Goal: Task Accomplishment & Management: Manage account settings

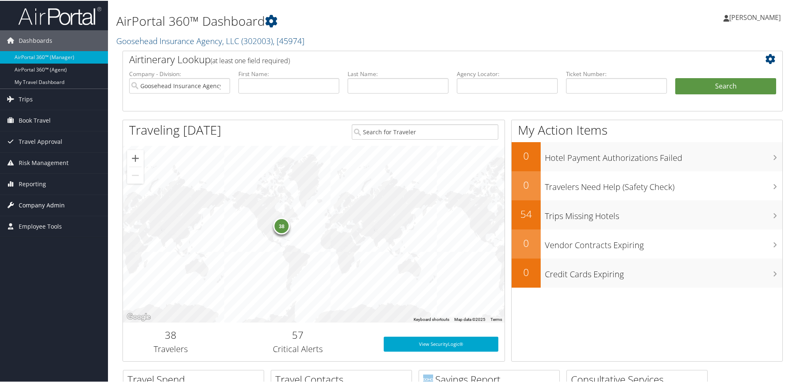
click at [35, 204] on span "Company Admin" at bounding box center [42, 204] width 46 height 21
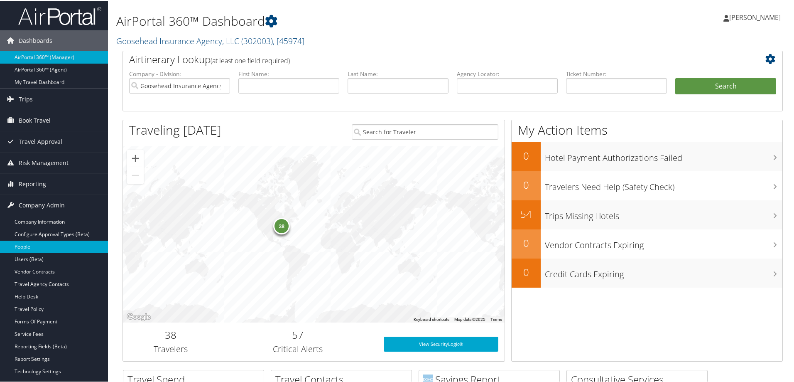
click at [27, 247] on link "People" at bounding box center [54, 246] width 108 height 12
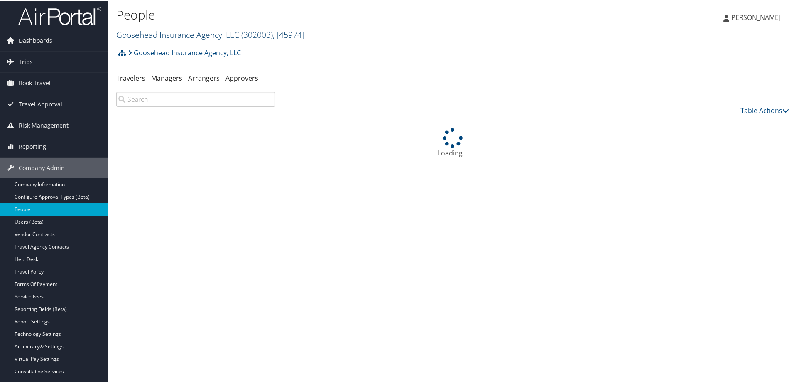
click at [147, 33] on link "Goosehead Insurance Agency, LLC ( 302003 ) , [ 45974 ]" at bounding box center [210, 33] width 188 height 11
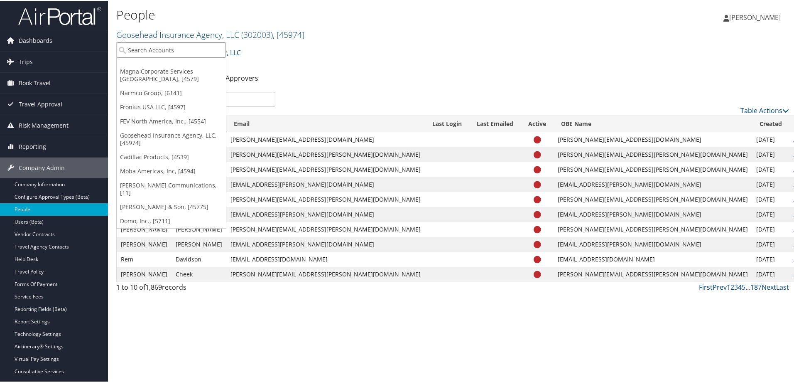
click at [143, 51] on input "search" at bounding box center [171, 49] width 109 height 15
type input "magna mirrors"
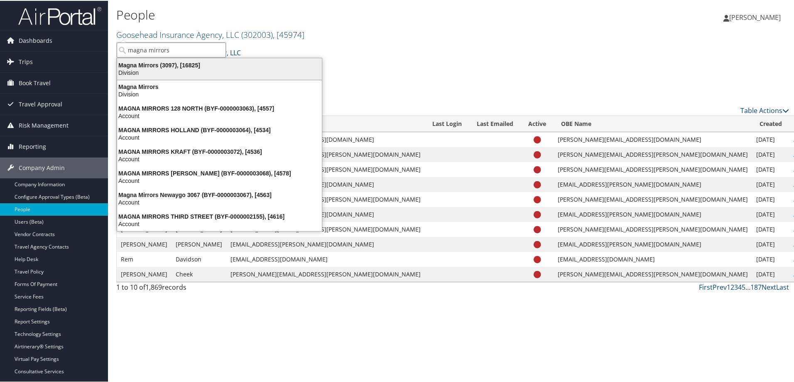
click at [178, 65] on div "Magna Mirrors (3097), [16825]" at bounding box center [219, 64] width 215 height 7
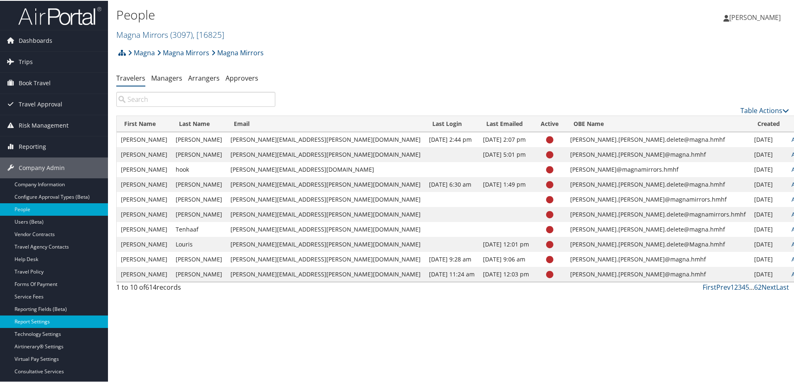
scroll to position [42, 0]
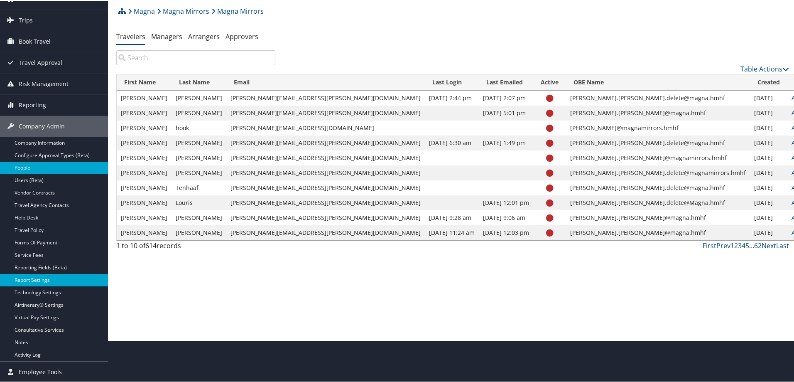
click at [33, 278] on link "Report Settings" at bounding box center [54, 279] width 108 height 12
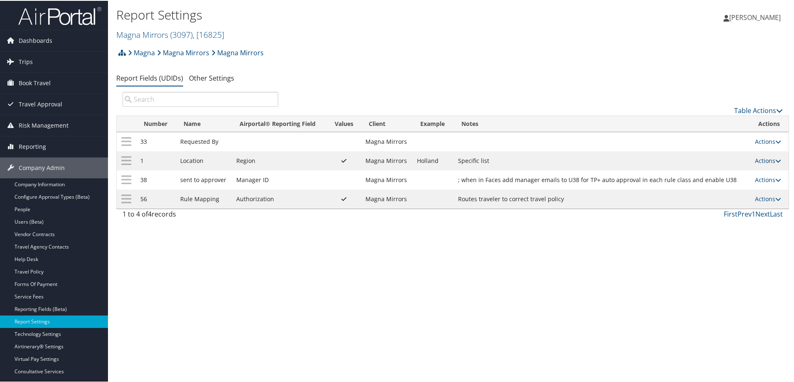
click at [759, 157] on link "Actions" at bounding box center [768, 160] width 26 height 8
click at [716, 171] on link "Update Report Field Values" at bounding box center [732, 172] width 90 height 14
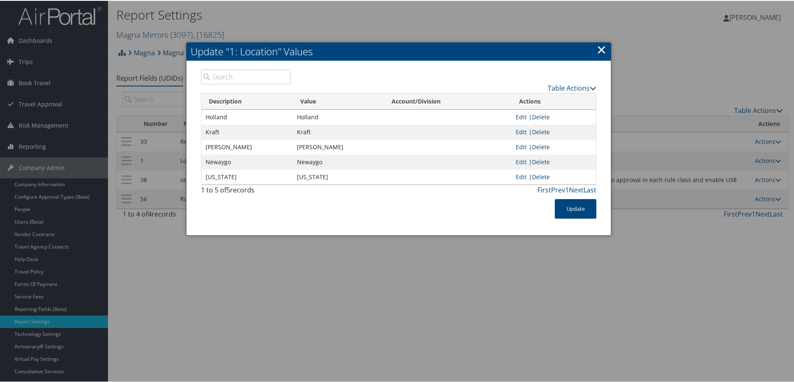
click at [602, 49] on link "×" at bounding box center [602, 48] width 10 height 17
